Goal: Browse casually: Explore the website without a specific task or goal

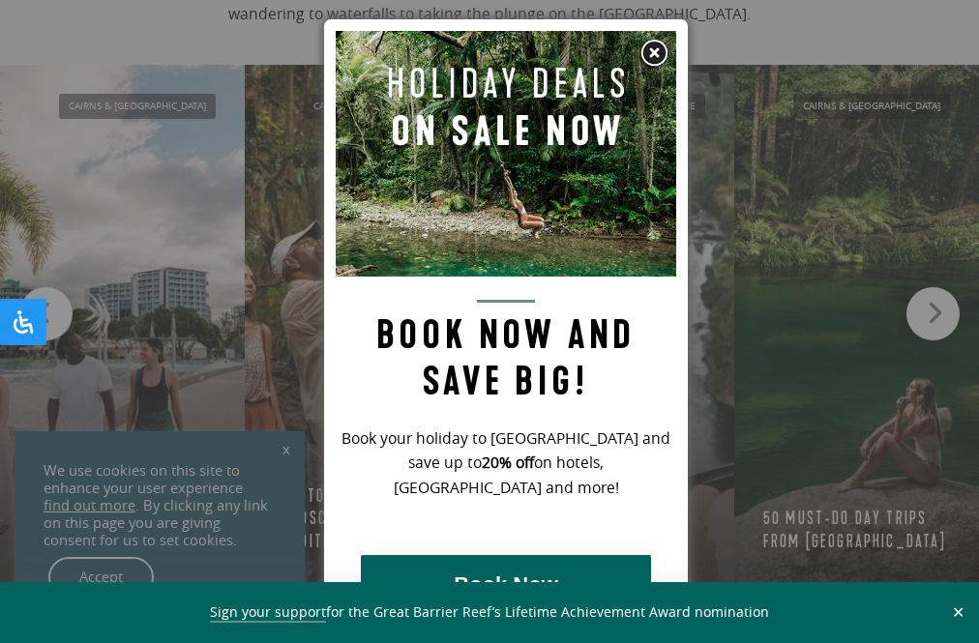
scroll to position [2867, 0]
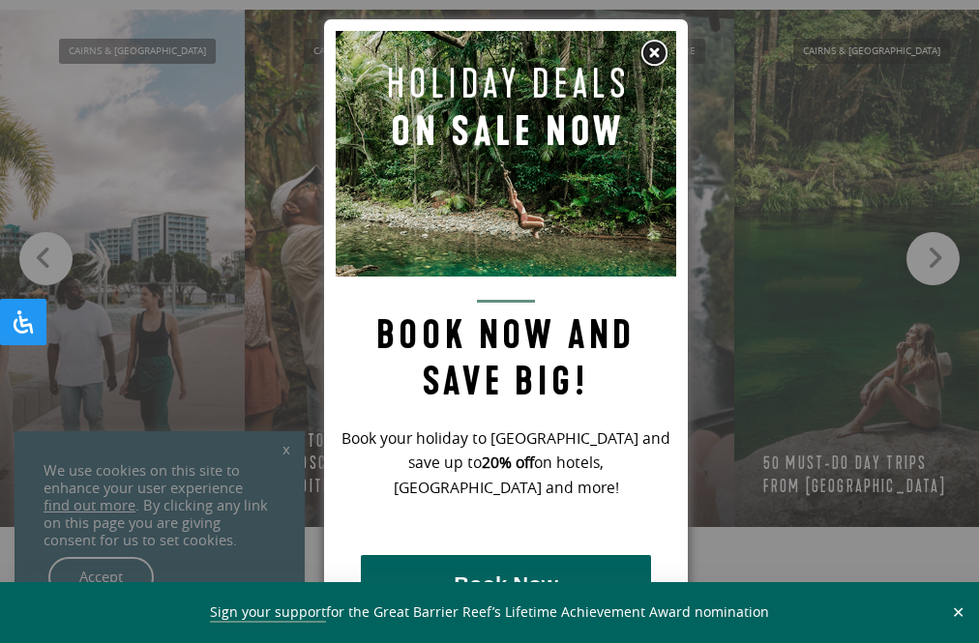
click at [655, 45] on img at bounding box center [654, 53] width 29 height 29
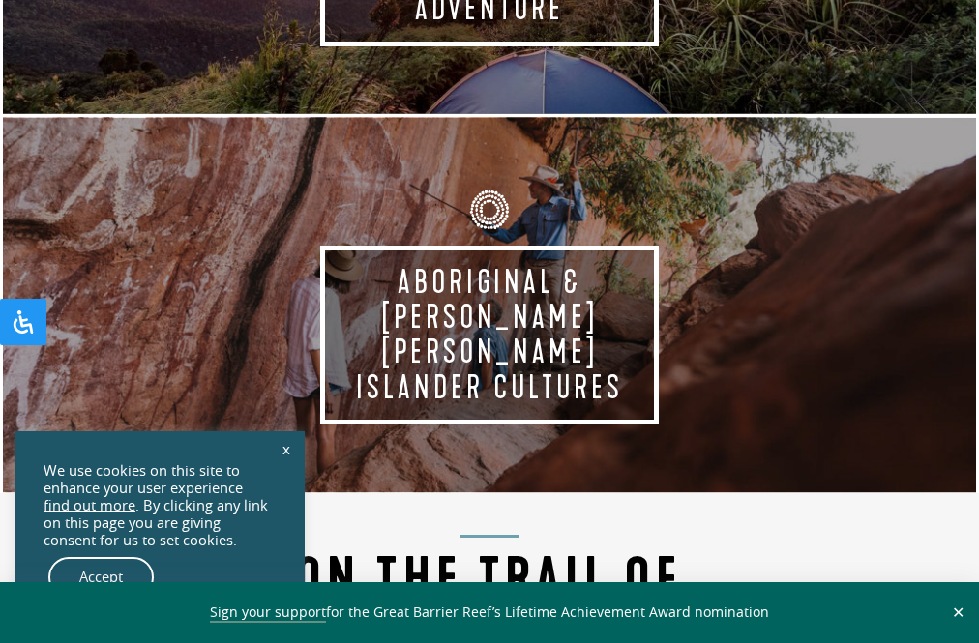
scroll to position [2101, 0]
